Goal: Navigation & Orientation: Find specific page/section

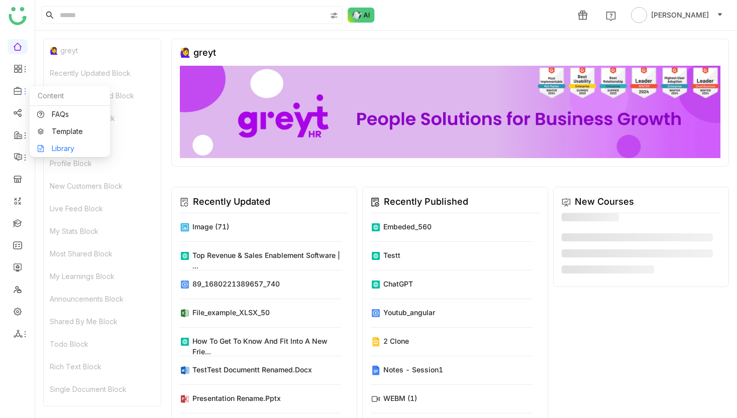
click at [74, 145] on link "Library" at bounding box center [69, 148] width 65 height 7
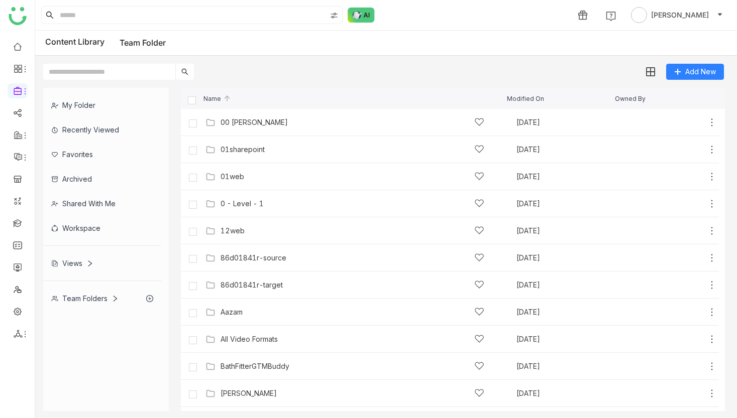
click at [131, 144] on div "Favorites" at bounding box center [102, 154] width 118 height 25
click at [131, 132] on div "Recently Viewed" at bounding box center [102, 130] width 118 height 25
